Goal: Task Accomplishment & Management: Complete application form

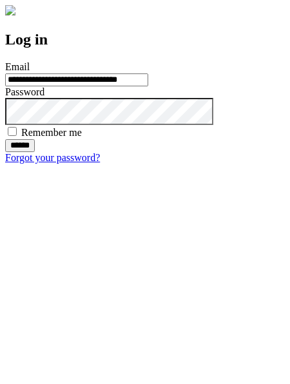
type input "**********"
click at [35, 152] on input "******" at bounding box center [20, 145] width 30 height 13
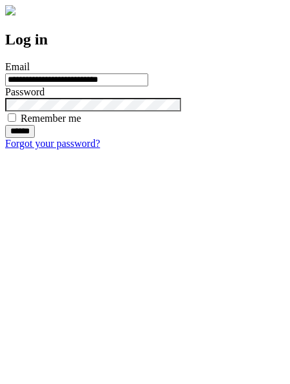
type input "**********"
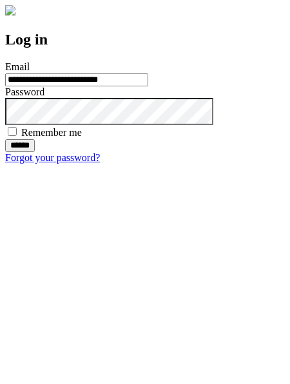
click at [35, 152] on input "******" at bounding box center [20, 145] width 30 height 13
